Goal: Information Seeking & Learning: Find specific page/section

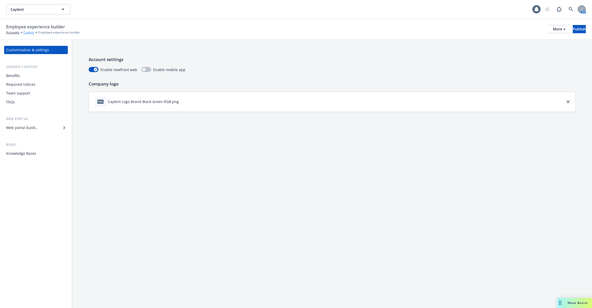
click at [32, 33] on link "Caylent" at bounding box center [28, 32] width 11 height 5
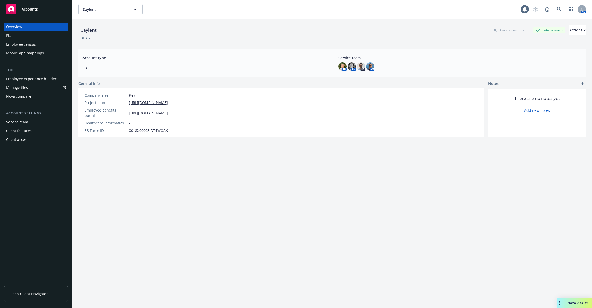
click at [32, 43] on div "Employee census" at bounding box center [21, 44] width 30 height 8
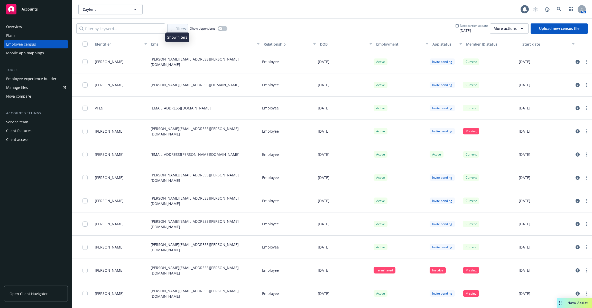
click at [172, 26] on div "Filters" at bounding box center [177, 28] width 19 height 7
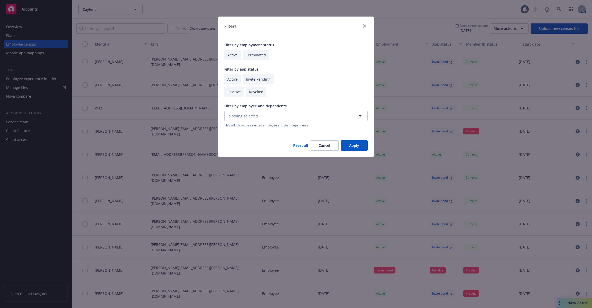
click at [227, 54] on input "checkbox" at bounding box center [232, 55] width 16 height 11
checkbox input "true"
click at [232, 80] on input "checkbox" at bounding box center [232, 79] width 16 height 11
checkbox input "true"
click at [350, 146] on button "Apply" at bounding box center [354, 145] width 27 height 10
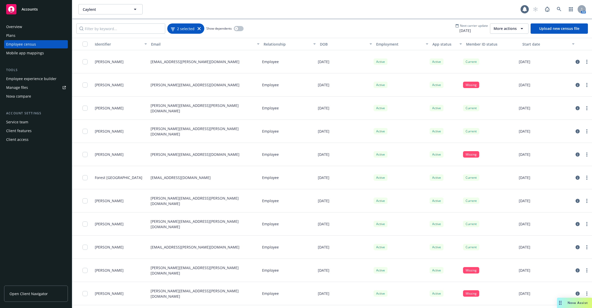
click at [184, 26] on span "2 selected" at bounding box center [185, 28] width 17 height 5
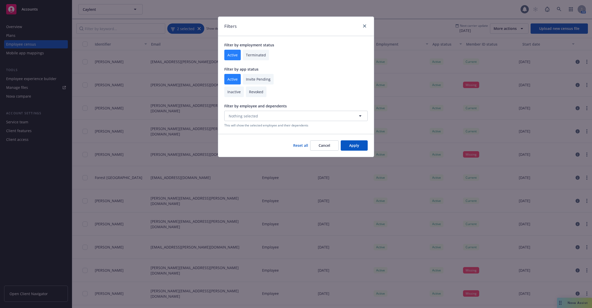
click at [184, 25] on div "Filters Filter by employment status Active Terminated Filter by app status Acti…" at bounding box center [296, 154] width 592 height 308
click at [363, 7] on div "Filters Filter by employment status Active Terminated Filter by app status Acti…" at bounding box center [296, 154] width 592 height 308
click at [365, 25] on icon "close" at bounding box center [364, 25] width 3 height 3
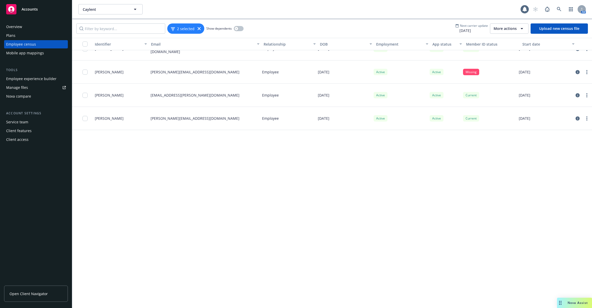
scroll to position [876, 0]
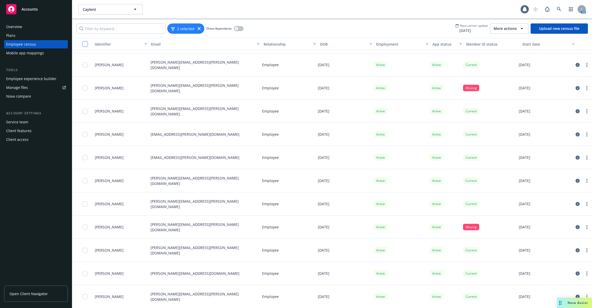
click at [85, 43] on input "checkbox" at bounding box center [85, 43] width 5 height 5
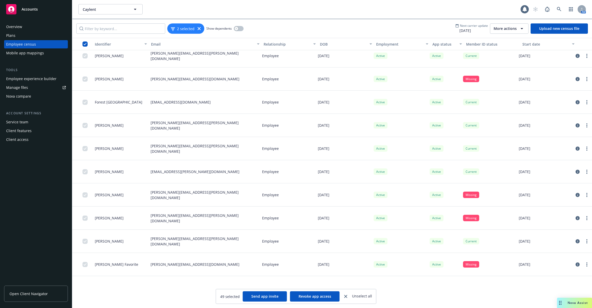
scroll to position [0, 0]
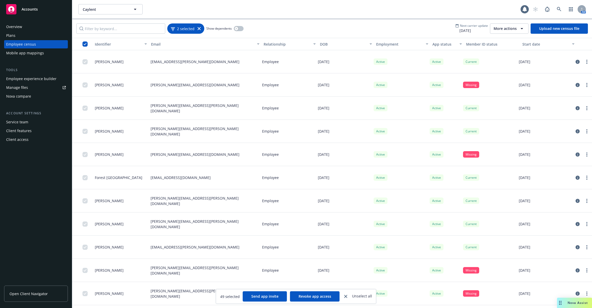
click at [199, 28] on icon at bounding box center [199, 28] width 3 height 3
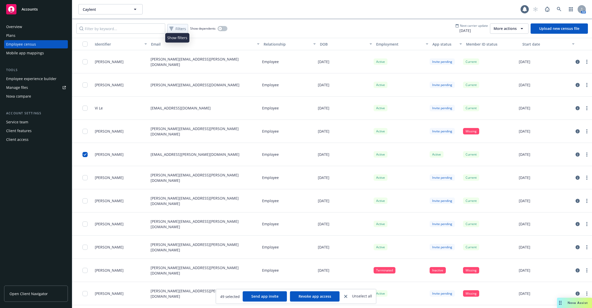
click at [178, 28] on span "Filters" at bounding box center [181, 28] width 11 height 5
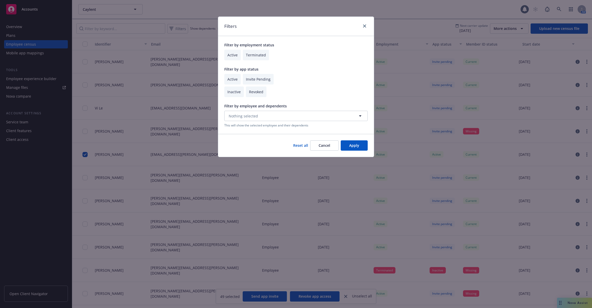
click at [231, 56] on input "checkbox" at bounding box center [232, 55] width 16 height 11
checkbox input "true"
click at [236, 81] on input "checkbox" at bounding box center [232, 79] width 16 height 11
checkbox input "true"
click at [252, 81] on input "checkbox" at bounding box center [258, 79] width 31 height 11
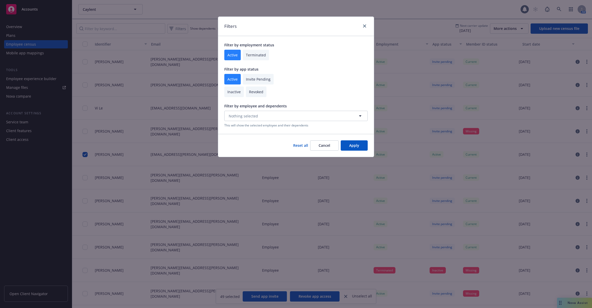
checkbox input "true"
click at [353, 146] on button "Apply" at bounding box center [354, 145] width 27 height 10
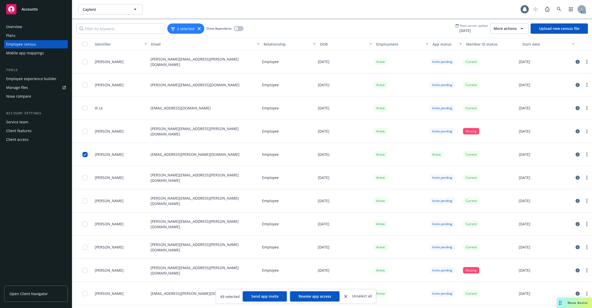
click at [83, 46] on div "button" at bounding box center [87, 43] width 8 height 5
click at [85, 43] on input "checkbox" at bounding box center [85, 43] width 5 height 5
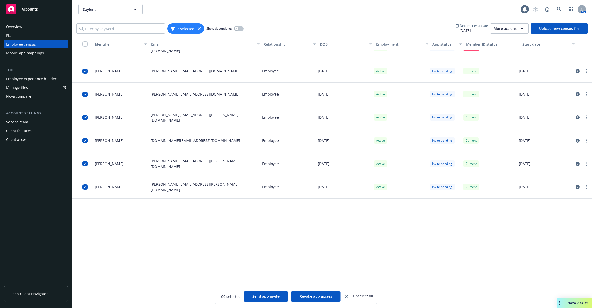
scroll to position [2180, 0]
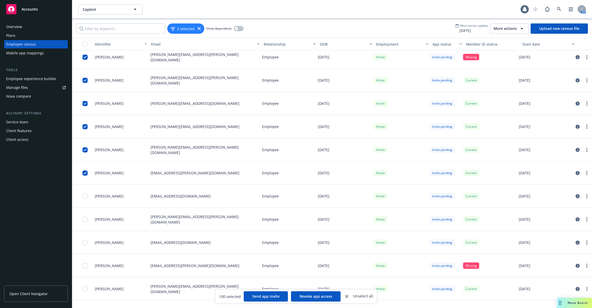
click at [88, 44] on div "button" at bounding box center [87, 43] width 8 height 5
click at [85, 43] on input "checkbox" at bounding box center [85, 43] width 5 height 5
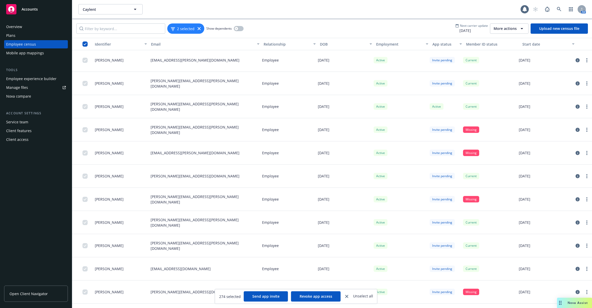
scroll to position [6083, 0]
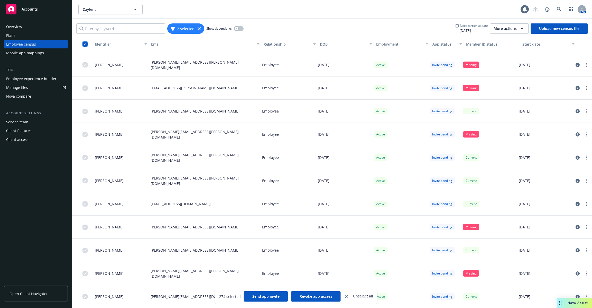
click at [85, 46] on input "checkbox" at bounding box center [85, 43] width 5 height 5
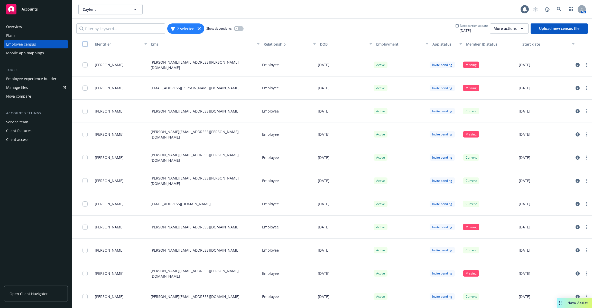
click at [85, 46] on input "checkbox" at bounding box center [85, 43] width 5 height 5
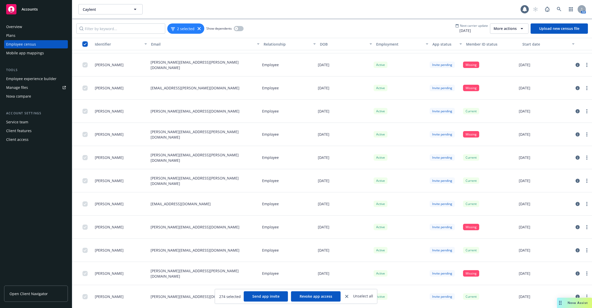
click at [84, 43] on input "checkbox" at bounding box center [85, 43] width 5 height 5
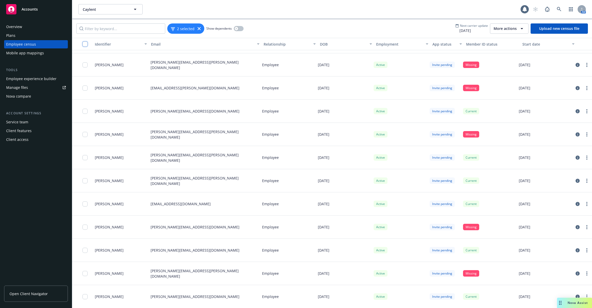
click at [84, 43] on input "checkbox" at bounding box center [85, 43] width 5 height 5
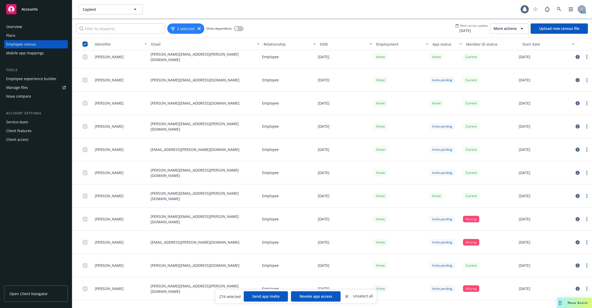
scroll to position [5758, 0]
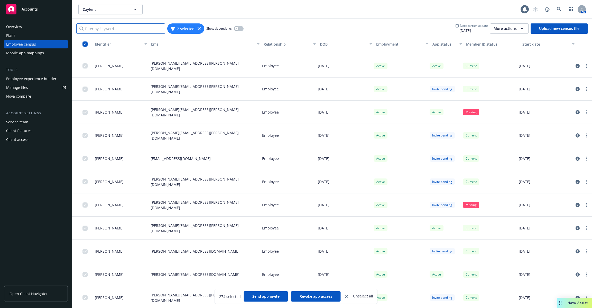
click at [142, 31] on input "Filter by keyword..." at bounding box center [120, 28] width 89 height 10
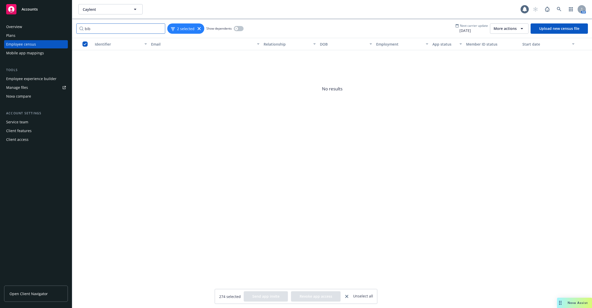
click at [125, 29] on input "bib" at bounding box center [120, 28] width 89 height 10
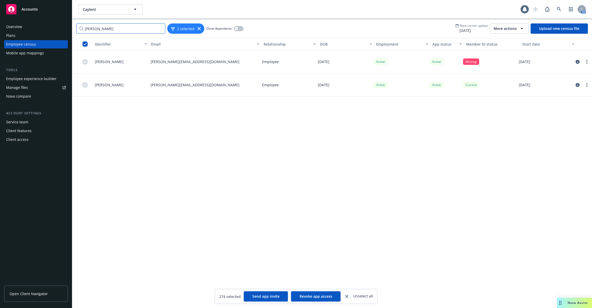
type input "[PERSON_NAME]"
click at [561, 8] on icon at bounding box center [559, 9] width 5 height 5
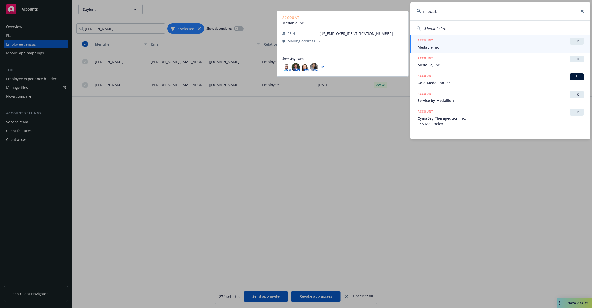
type input "medabl"
click at [481, 43] on div "ACCOUNT TR" at bounding box center [501, 41] width 167 height 7
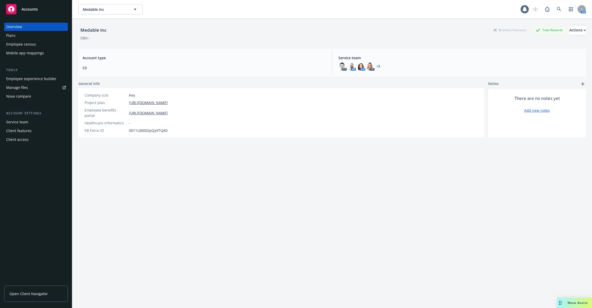
click at [33, 43] on div "Employee census" at bounding box center [21, 44] width 30 height 8
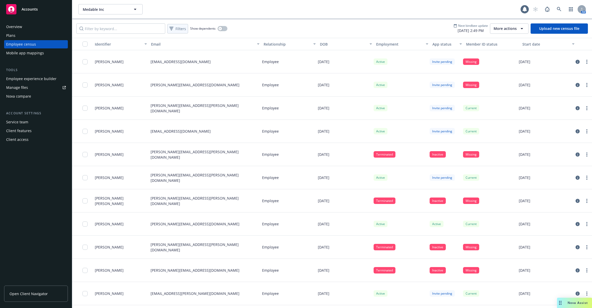
click at [176, 27] on span "Filters" at bounding box center [181, 28] width 11 height 5
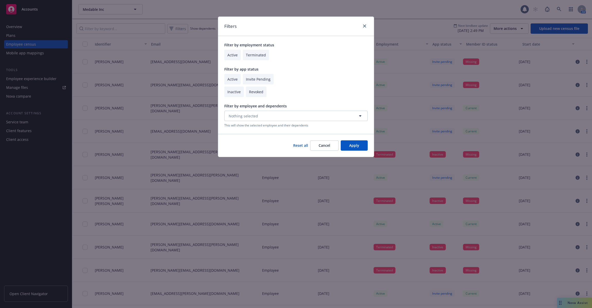
click at [241, 83] on div "Active Invite Pending" at bounding box center [295, 79] width 143 height 11
click at [235, 80] on input "checkbox" at bounding box center [232, 79] width 16 height 11
checkbox input "true"
click at [232, 47] on p "Filter by employment status" at bounding box center [295, 44] width 143 height 5
click at [232, 52] on input "checkbox" at bounding box center [232, 55] width 16 height 11
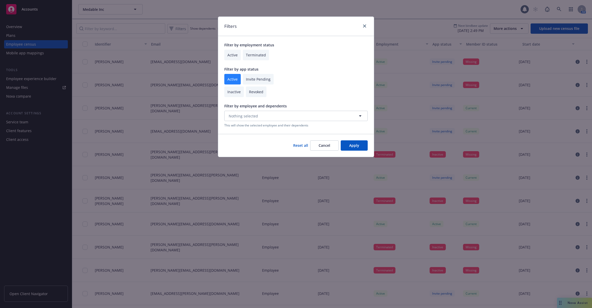
checkbox input "true"
click at [360, 146] on button "Apply" at bounding box center [354, 145] width 27 height 10
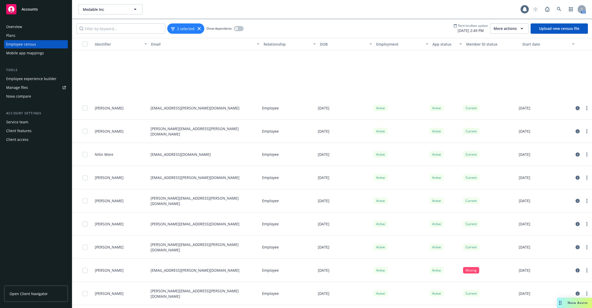
scroll to position [483, 0]
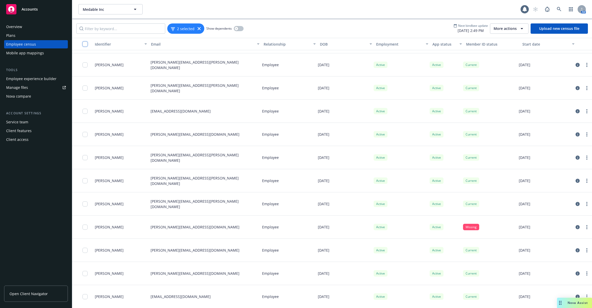
click at [85, 44] on input "checkbox" at bounding box center [85, 43] width 5 height 5
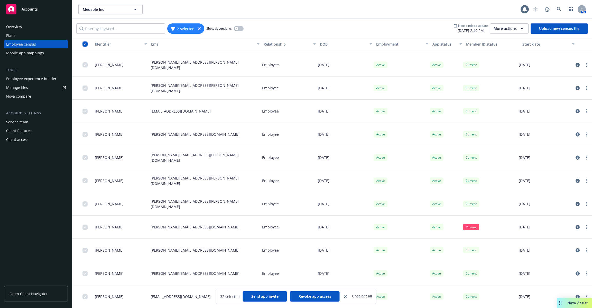
click at [84, 41] on button "button" at bounding box center [82, 44] width 21 height 12
click at [86, 43] on input "checkbox" at bounding box center [85, 43] width 5 height 5
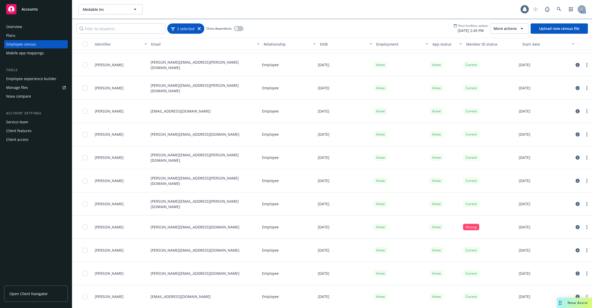
click at [198, 28] on icon at bounding box center [199, 28] width 3 height 3
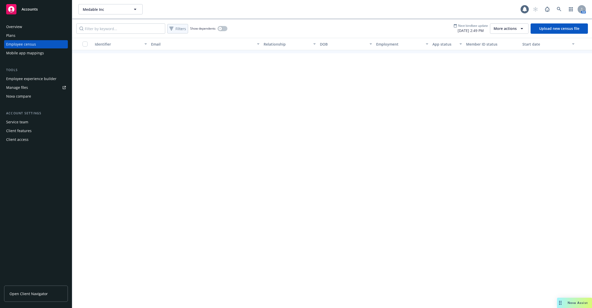
click at [184, 28] on span "Filters" at bounding box center [181, 28] width 11 height 5
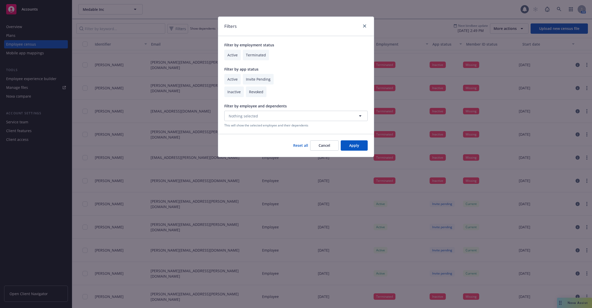
click at [234, 80] on input "checkbox" at bounding box center [232, 79] width 16 height 11
checkbox input "true"
click at [257, 80] on input "checkbox" at bounding box center [258, 79] width 31 height 11
checkbox input "true"
click at [348, 149] on button "Apply" at bounding box center [354, 145] width 27 height 10
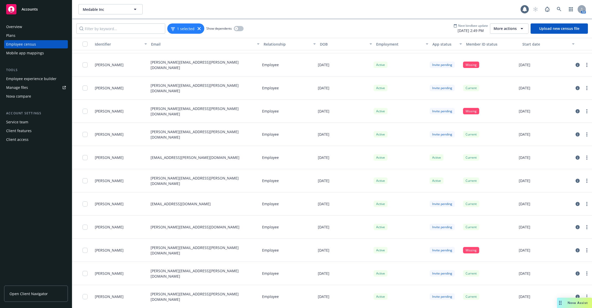
scroll to position [1016, 0]
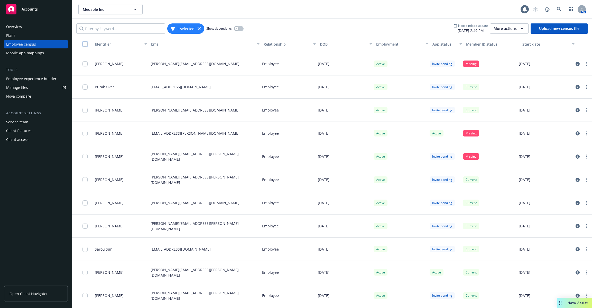
click at [85, 43] on input "checkbox" at bounding box center [85, 43] width 5 height 5
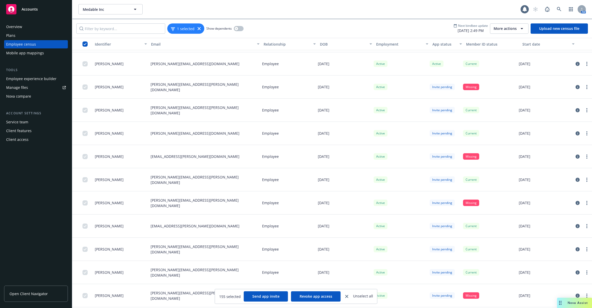
scroll to position [3329, 0]
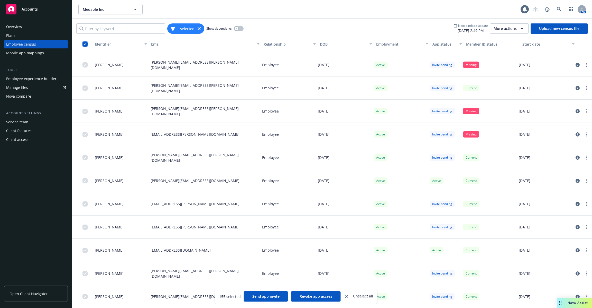
click at [83, 43] on input "checkbox" at bounding box center [85, 43] width 5 height 5
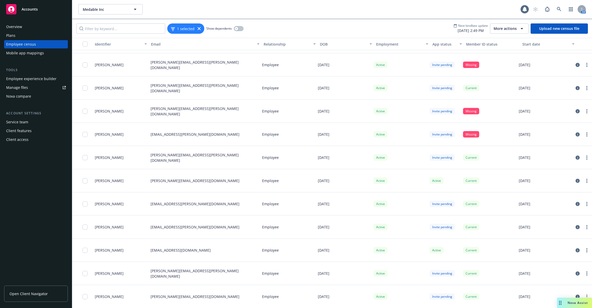
click at [83, 43] on input "checkbox" at bounding box center [85, 43] width 5 height 5
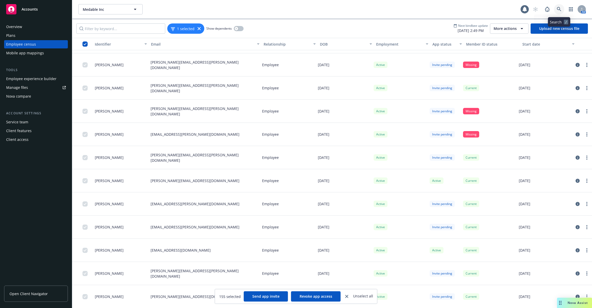
click at [562, 7] on link at bounding box center [559, 9] width 10 height 10
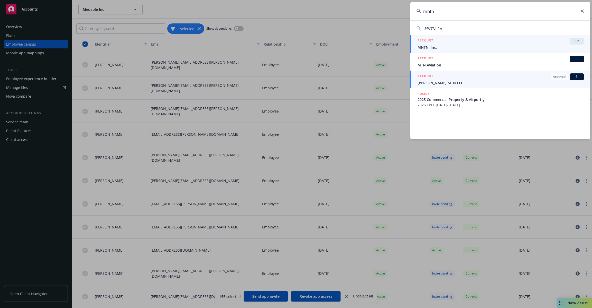
type input "mntn"
click at [452, 48] on span "MNTN, Inc." at bounding box center [501, 46] width 167 height 5
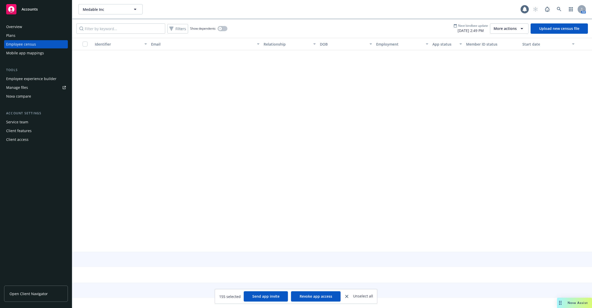
scroll to position [2057, 0]
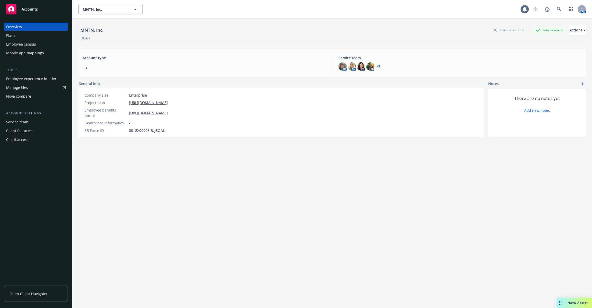
click at [46, 78] on div "Employee experience builder" at bounding box center [31, 79] width 50 height 8
click at [37, 46] on div "Employee census" at bounding box center [36, 44] width 60 height 8
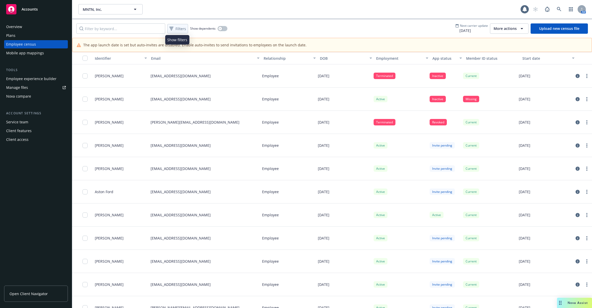
click at [178, 25] on div "Filters" at bounding box center [177, 28] width 19 height 7
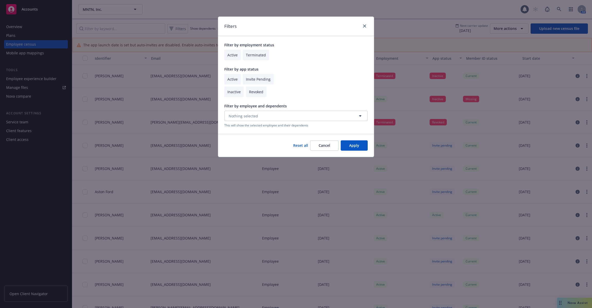
click at [236, 80] on input "checkbox" at bounding box center [232, 79] width 16 height 11
checkbox input "true"
click at [238, 61] on div "Filter by employment status Active Terminated Filter by app status Active Invit…" at bounding box center [296, 84] width 156 height 97
click at [237, 59] on input "checkbox" at bounding box center [232, 55] width 16 height 11
checkbox input "true"
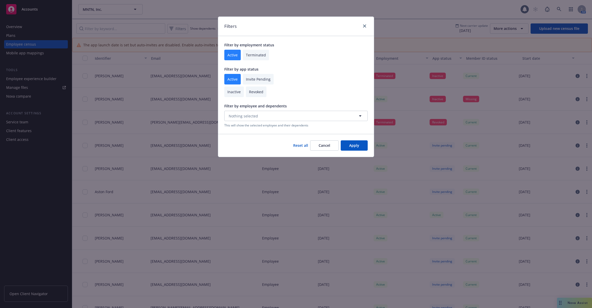
click at [356, 146] on button "Apply" at bounding box center [354, 145] width 27 height 10
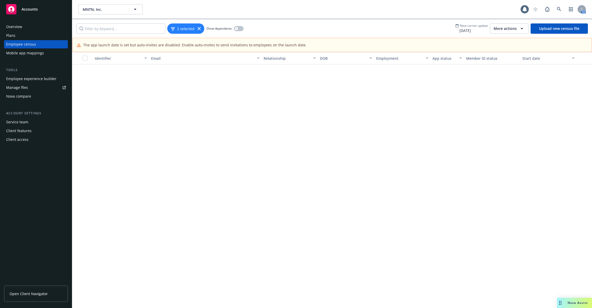
scroll to position [3181, 0]
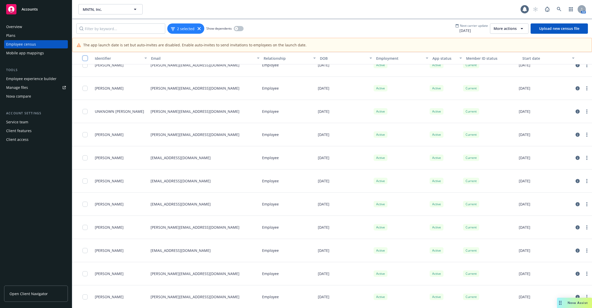
click at [84, 56] on input "checkbox" at bounding box center [85, 58] width 5 height 5
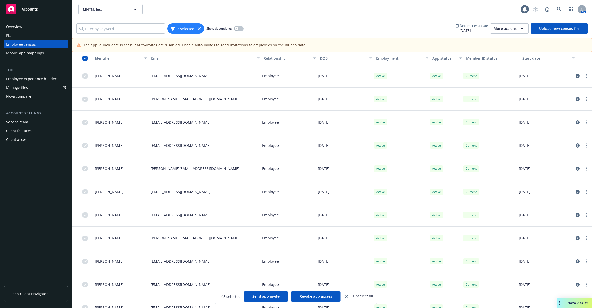
scroll to position [0, 0]
click at [200, 24] on div "2 selected" at bounding box center [185, 28] width 37 height 10
click at [200, 25] on div "2 selected" at bounding box center [185, 28] width 37 height 10
click at [199, 31] on div "2 selected" at bounding box center [185, 28] width 37 height 10
click at [199, 28] on icon at bounding box center [199, 28] width 3 height 3
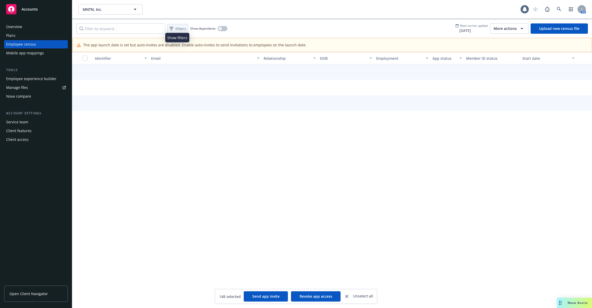
click at [179, 29] on span "Filters" at bounding box center [181, 28] width 11 height 5
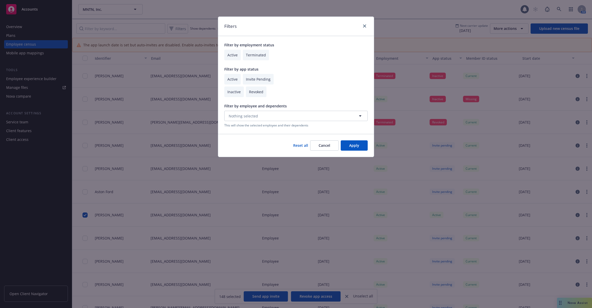
click at [234, 83] on input "checkbox" at bounding box center [232, 79] width 16 height 11
checkbox input "true"
click at [252, 80] on input "checkbox" at bounding box center [258, 79] width 31 height 11
checkbox input "true"
click at [356, 151] on div "Reset all Cancel Apply" at bounding box center [296, 145] width 156 height 23
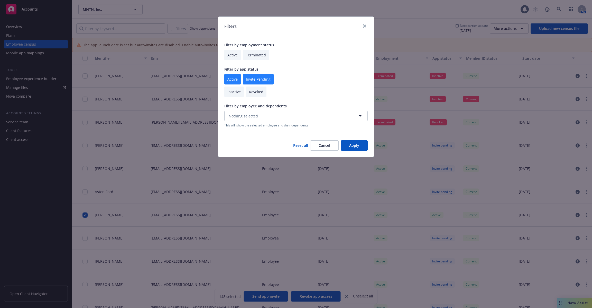
click at [354, 148] on button "Apply" at bounding box center [354, 145] width 27 height 10
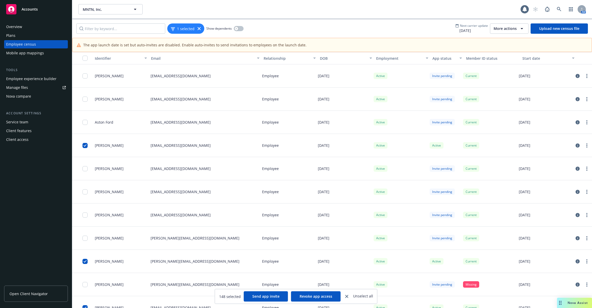
click at [84, 54] on button "button" at bounding box center [82, 58] width 21 height 12
click at [85, 62] on button "button" at bounding box center [82, 58] width 21 height 12
click at [85, 60] on input "checkbox" at bounding box center [85, 58] width 5 height 5
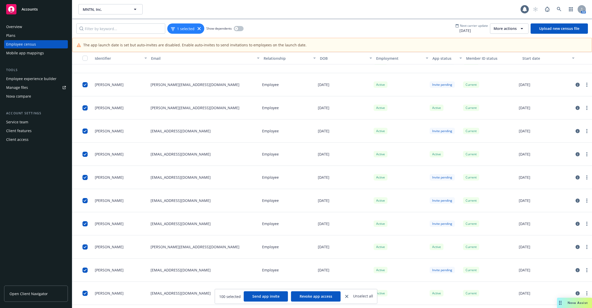
click at [84, 56] on div "button" at bounding box center [87, 58] width 8 height 5
click at [84, 57] on input "checkbox" at bounding box center [85, 58] width 5 height 5
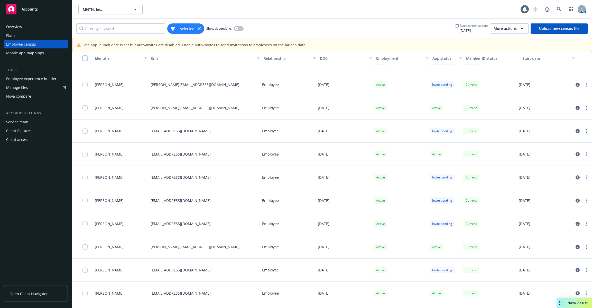
click at [85, 59] on input "checkbox" at bounding box center [85, 58] width 5 height 5
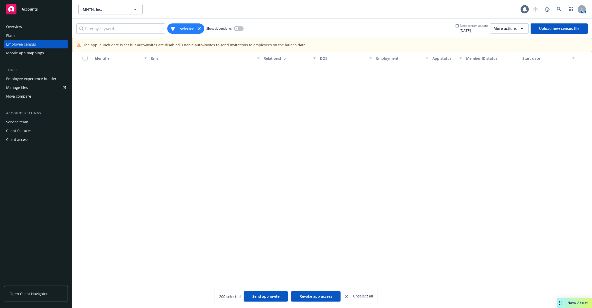
scroll to position [3389, 0]
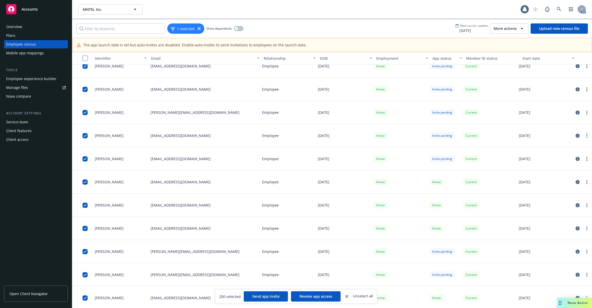
click at [86, 59] on input "checkbox" at bounding box center [85, 58] width 5 height 5
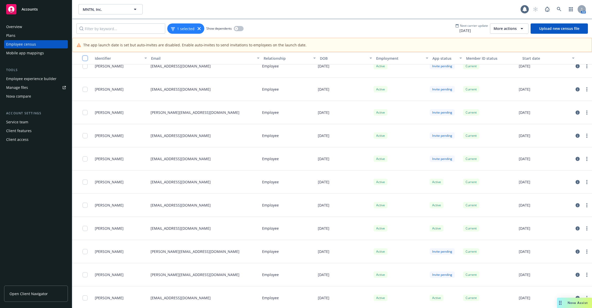
click at [86, 59] on input "checkbox" at bounding box center [85, 58] width 5 height 5
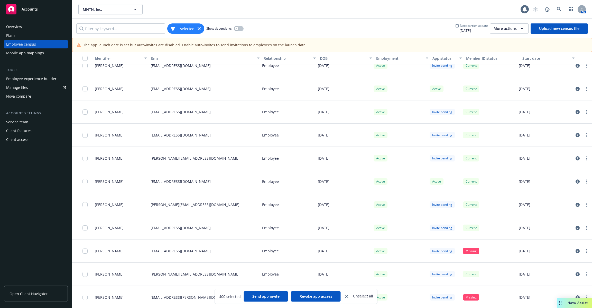
scroll to position [10865, 0]
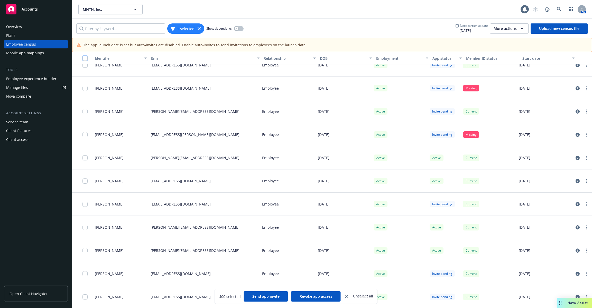
click at [87, 57] on input "checkbox" at bounding box center [85, 58] width 5 height 5
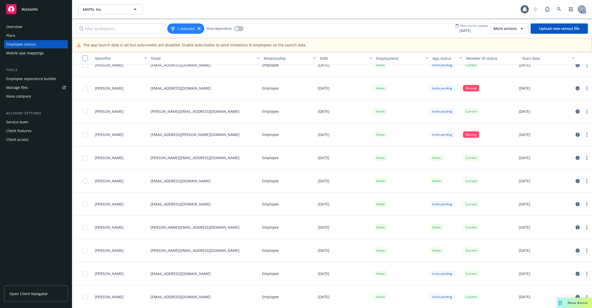
click at [87, 57] on input "checkbox" at bounding box center [85, 58] width 5 height 5
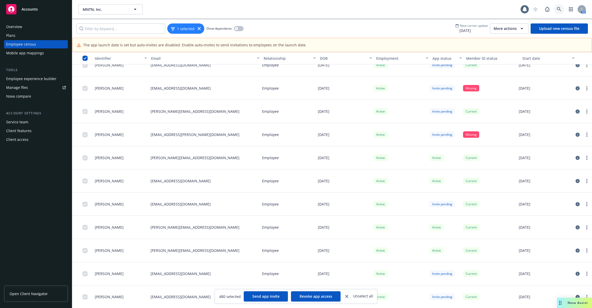
click at [556, 7] on link at bounding box center [559, 9] width 10 height 10
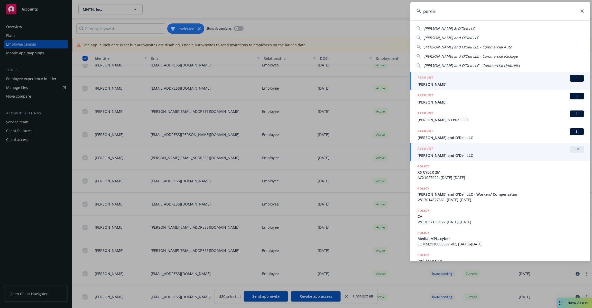
type input "pereir"
click at [493, 155] on span "[PERSON_NAME] and O'Dell LLC" at bounding box center [501, 154] width 167 height 5
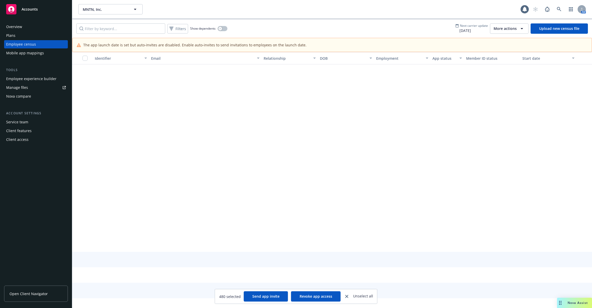
scroll to position [2070, 0]
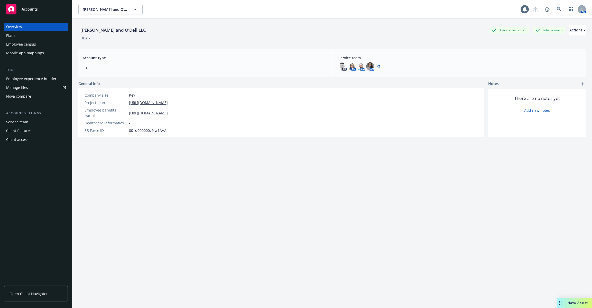
click at [49, 77] on div "Employee experience builder" at bounding box center [31, 79] width 50 height 8
